Goal: Transaction & Acquisition: Obtain resource

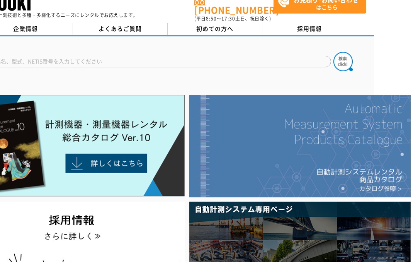
scroll to position [0, 39]
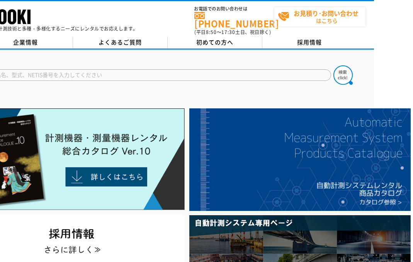
click at [300, 19] on span "お見積り･お問い合わせ はこちら" at bounding box center [322, 16] width 88 height 19
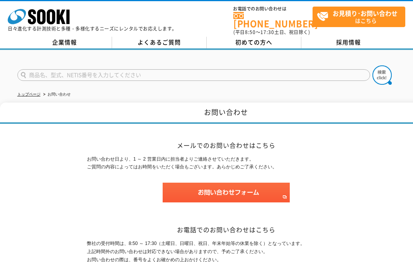
click at [61, 72] on input "text" at bounding box center [193, 75] width 353 height 12
type input "ｓ"
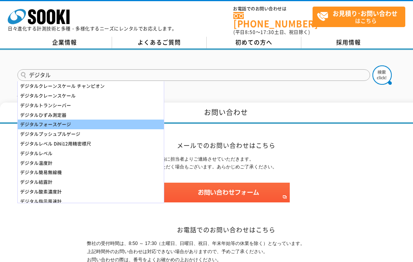
click at [89, 119] on div "デジタルフォースゲージ" at bounding box center [91, 124] width 146 height 10
type input "デジタルフォースゲージ"
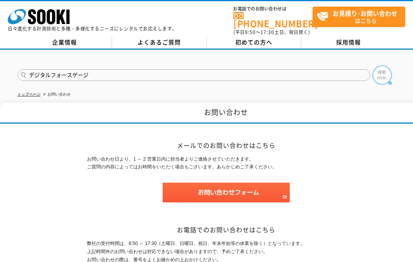
click at [380, 71] on img at bounding box center [382, 74] width 19 height 19
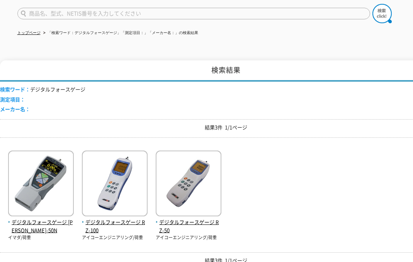
scroll to position [116, 0]
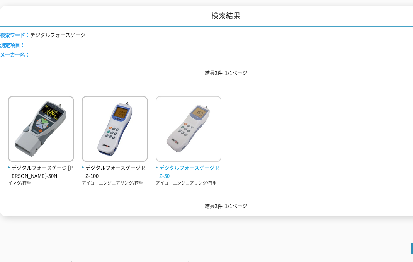
click at [197, 166] on span "デジタルフォースゲージ RZ-50" at bounding box center [189, 171] width 66 height 16
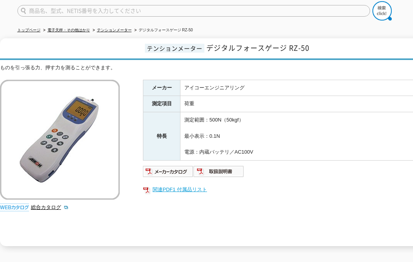
scroll to position [76, 0]
